Goal: Complete application form

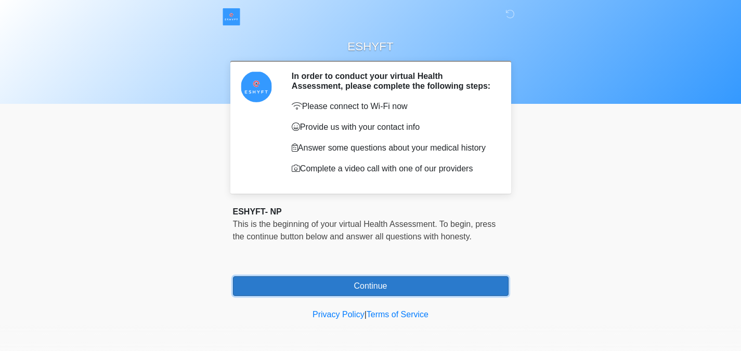
click at [354, 294] on button "Continue" at bounding box center [370, 287] width 275 height 20
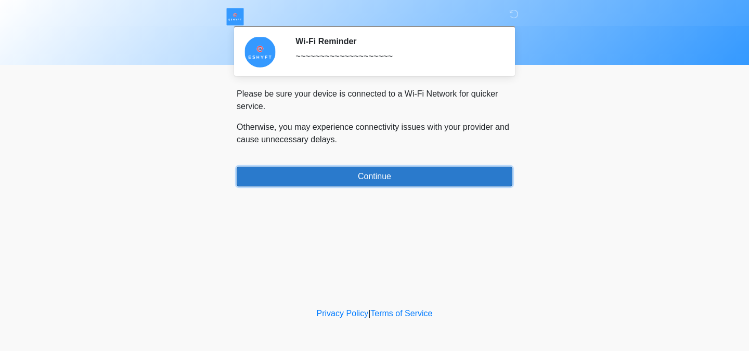
click at [349, 186] on button "Continue" at bounding box center [374, 177] width 275 height 20
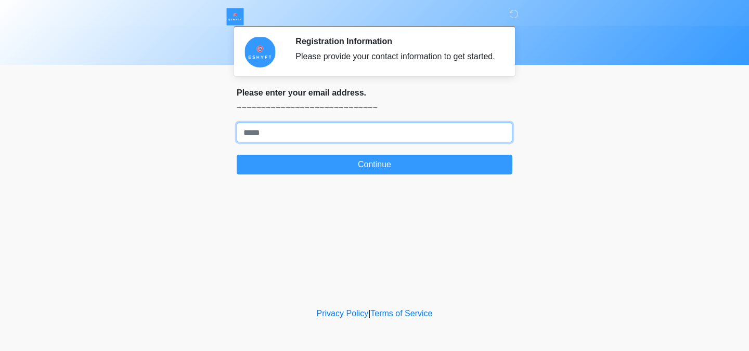
click at [351, 139] on input "Where should we email your response?" at bounding box center [374, 133] width 275 height 20
type input "**********"
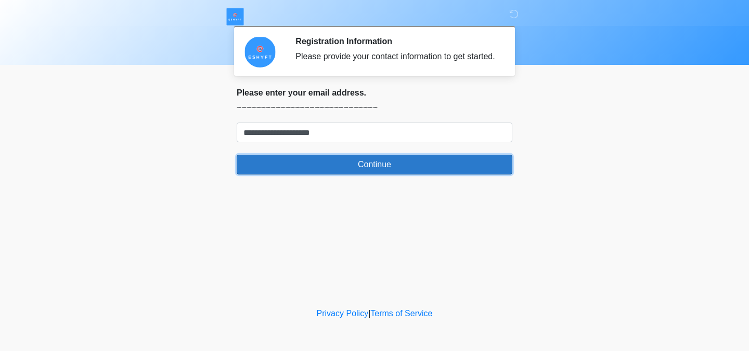
click at [348, 175] on button "Continue" at bounding box center [374, 165] width 275 height 20
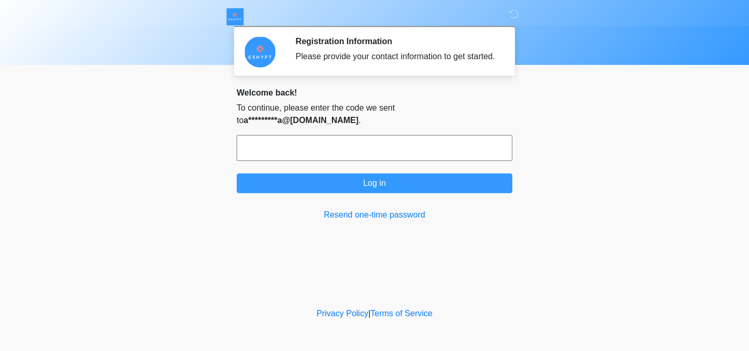
click at [353, 145] on input "text" at bounding box center [374, 148] width 275 height 26
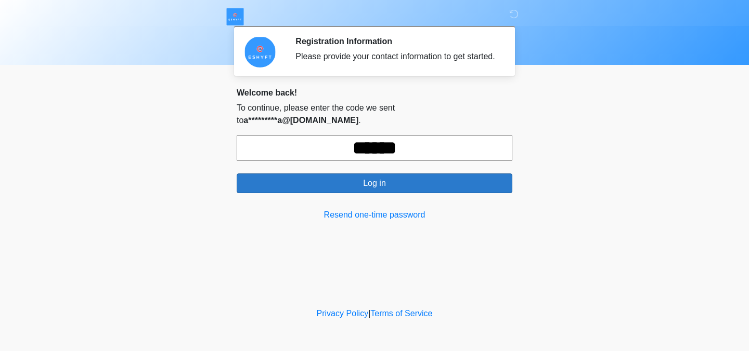
type input "******"
click at [352, 175] on button "Log in" at bounding box center [374, 184] width 275 height 20
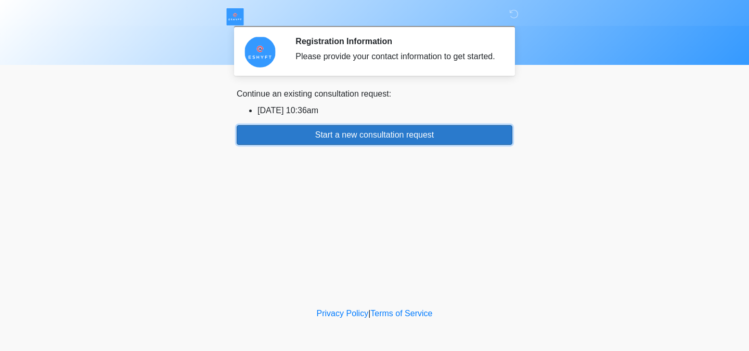
click at [394, 145] on button "Start a new consultation request" at bounding box center [374, 135] width 275 height 20
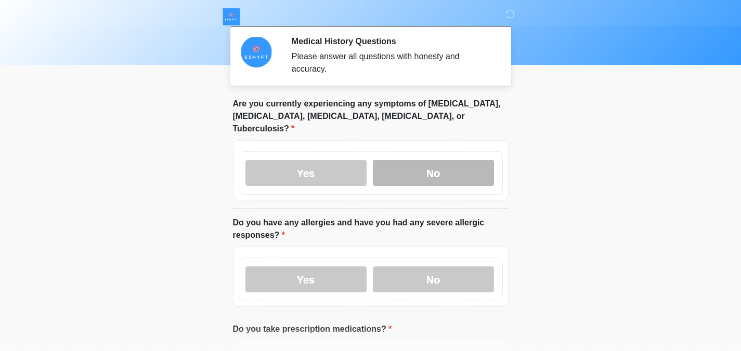
click at [385, 160] on label "No" at bounding box center [433, 173] width 121 height 26
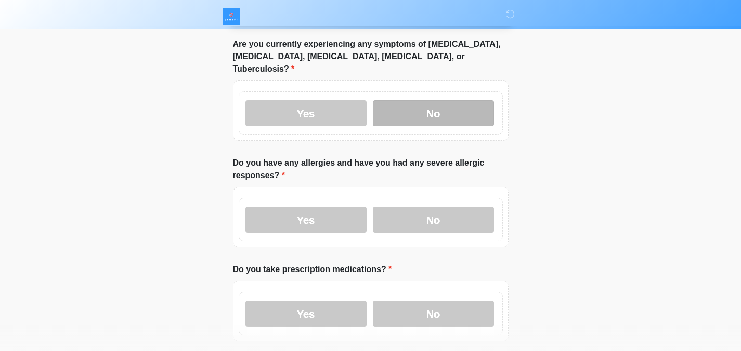
scroll to position [67, 0]
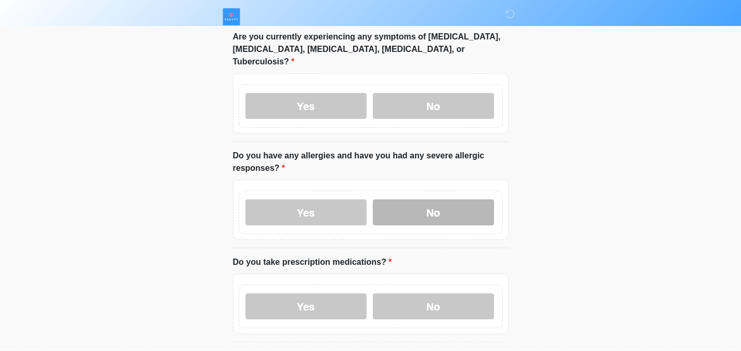
click at [398, 200] on label "No" at bounding box center [433, 213] width 121 height 26
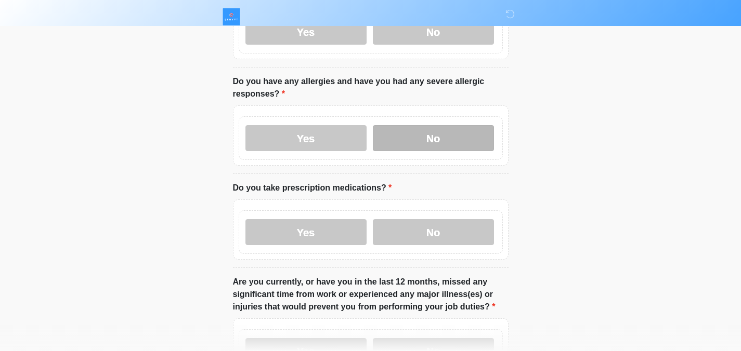
scroll to position [143, 0]
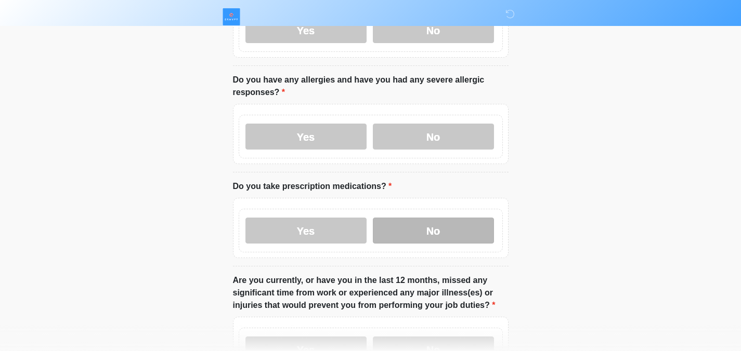
click at [395, 218] on label "No" at bounding box center [433, 231] width 121 height 26
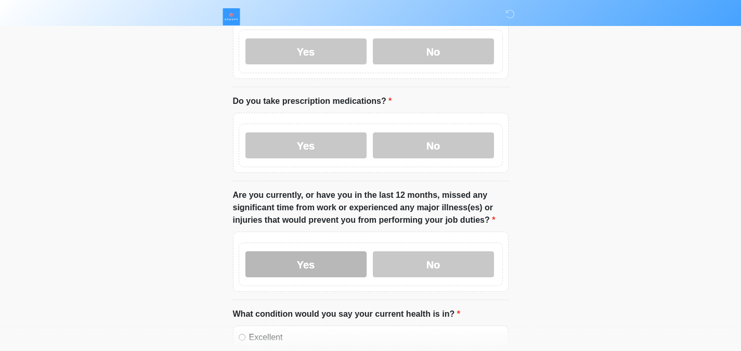
scroll to position [230, 0]
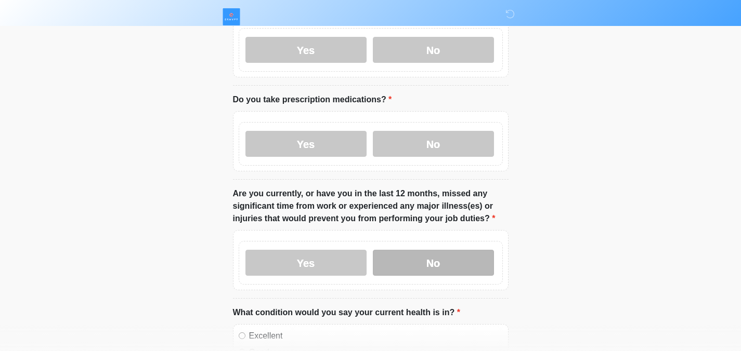
click at [406, 254] on label "No" at bounding box center [433, 263] width 121 height 26
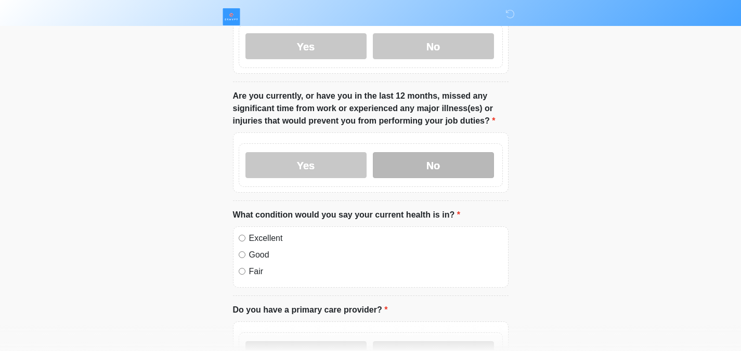
scroll to position [331, 0]
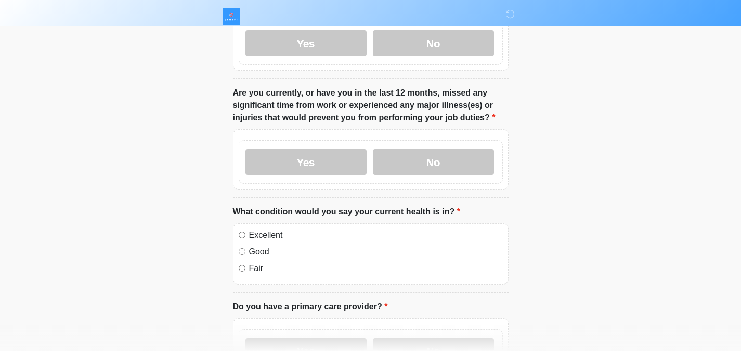
click at [264, 246] on label "Good" at bounding box center [376, 252] width 254 height 12
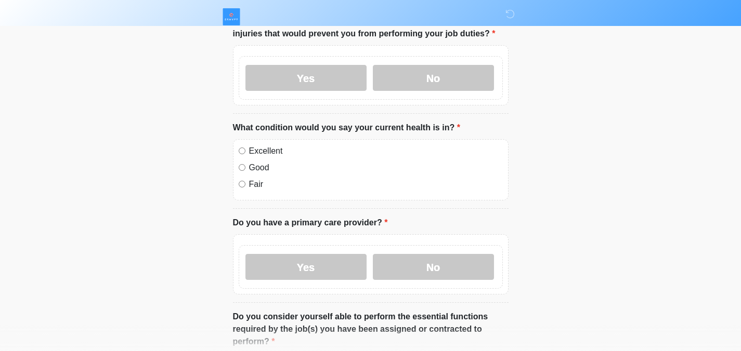
scroll to position [423, 0]
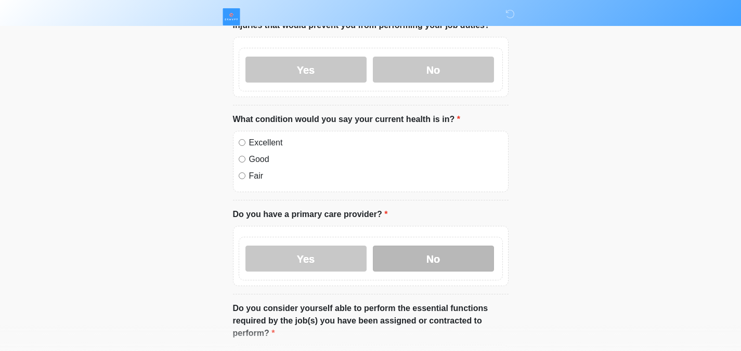
click at [469, 256] on label "No" at bounding box center [433, 259] width 121 height 26
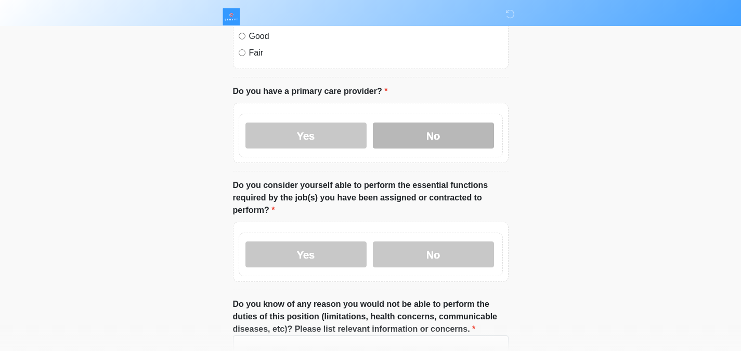
scroll to position [547, 0]
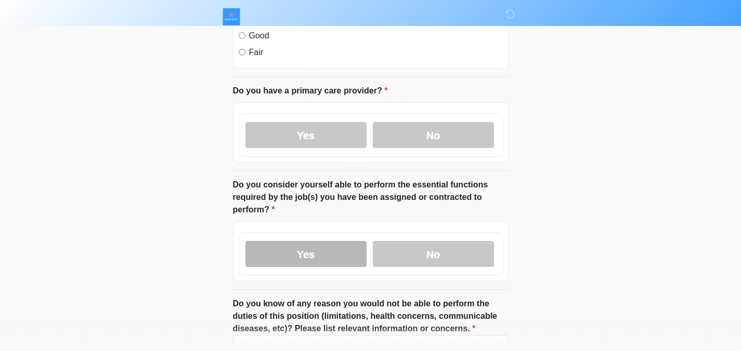
click at [308, 241] on label "Yes" at bounding box center [305, 254] width 121 height 26
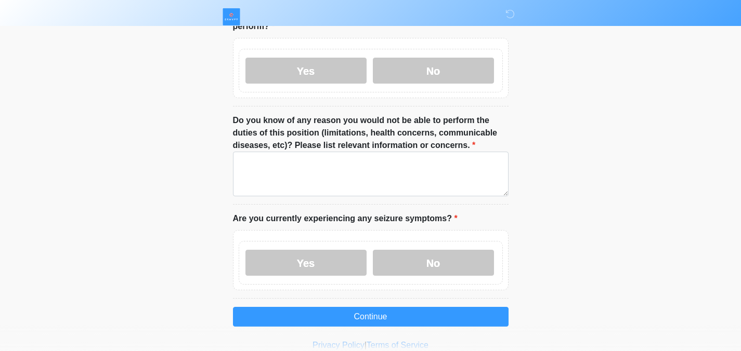
scroll to position [750, 0]
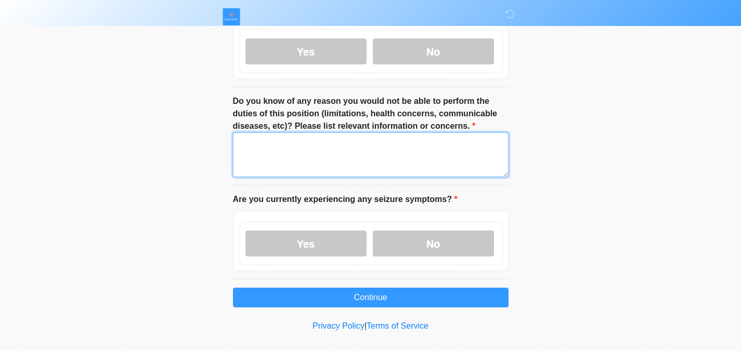
click at [367, 143] on textarea "Do you know of any reason you would not be able to perform the duties of this p…" at bounding box center [370, 155] width 275 height 45
type textarea "**"
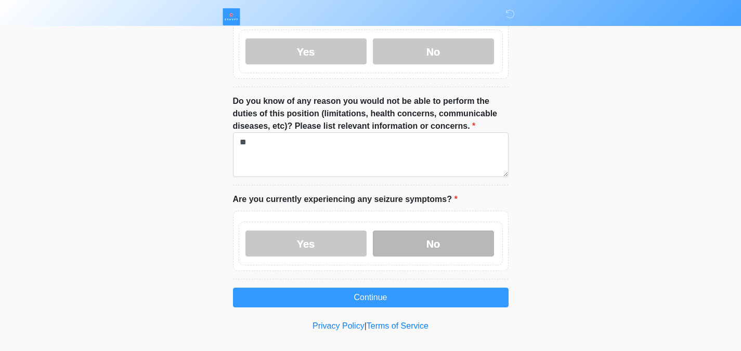
click at [406, 237] on label "No" at bounding box center [433, 244] width 121 height 26
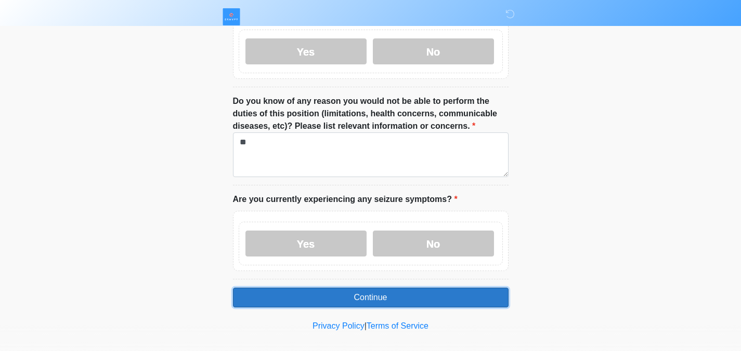
click at [390, 294] on button "Continue" at bounding box center [370, 298] width 275 height 20
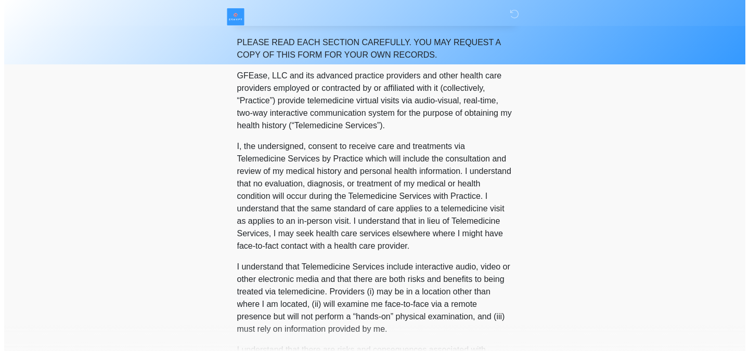
scroll to position [0, 0]
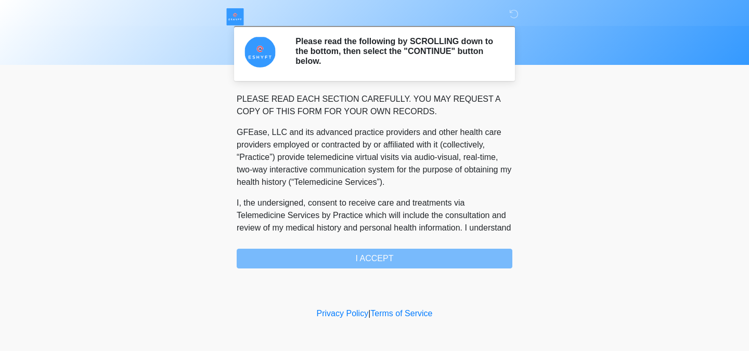
click at [385, 262] on div "PLEASE READ EACH SECTION CAREFULLY. YOU MAY REQUEST A COPY OF THIS FORM FOR YOU…" at bounding box center [374, 181] width 275 height 176
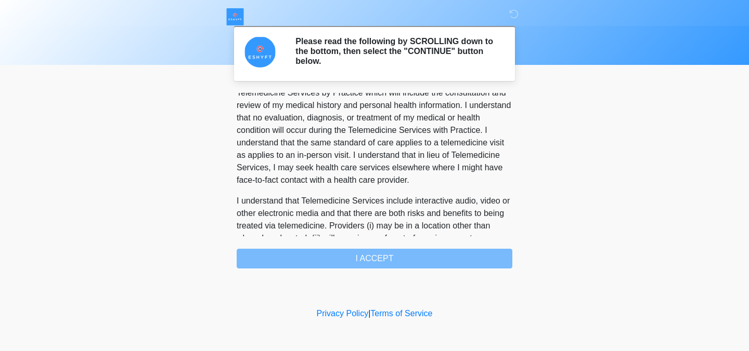
scroll to position [680, 0]
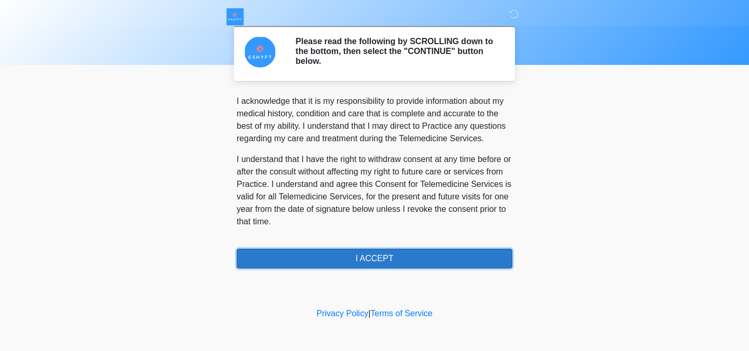
click at [375, 251] on button "I ACCEPT" at bounding box center [374, 259] width 275 height 20
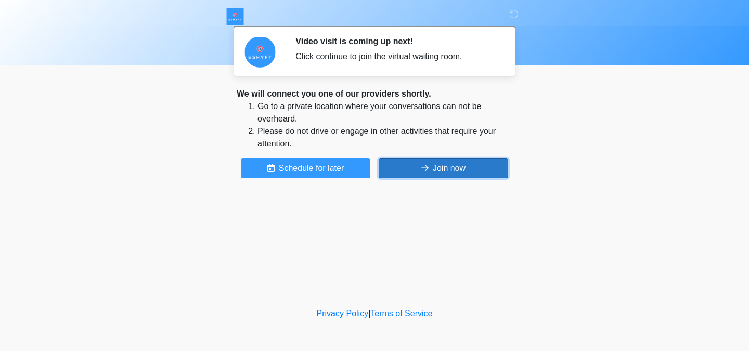
click at [386, 169] on button "Join now" at bounding box center [442, 169] width 129 height 20
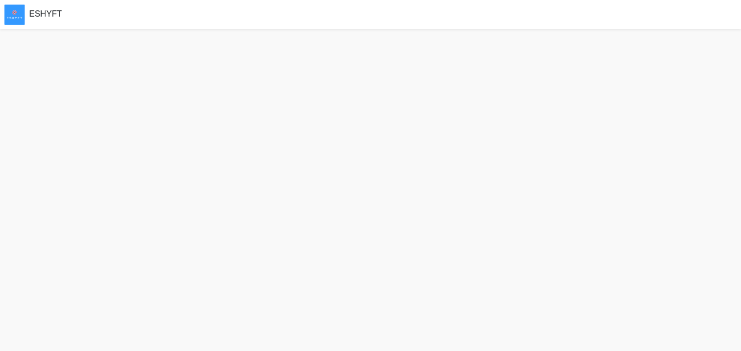
scroll to position [3, 0]
